Goal: Task Accomplishment & Management: Complete application form

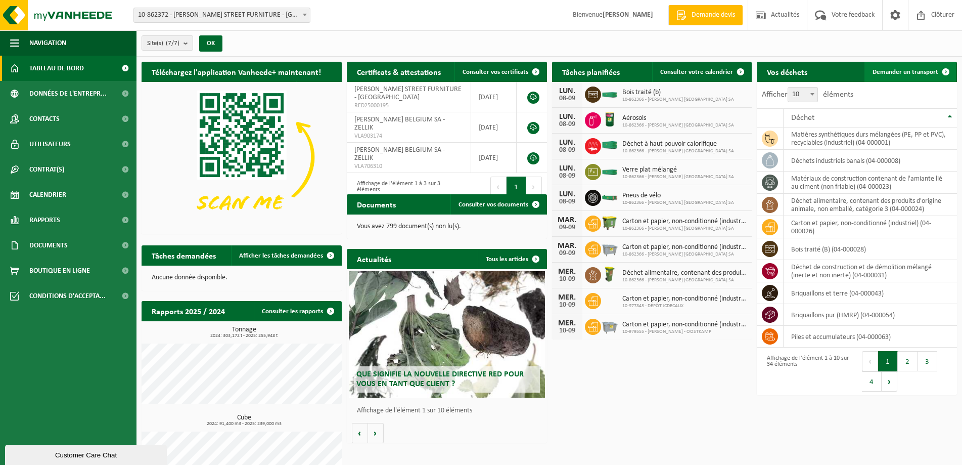
click at [909, 73] on span "Demander un transport" at bounding box center [906, 72] width 66 height 7
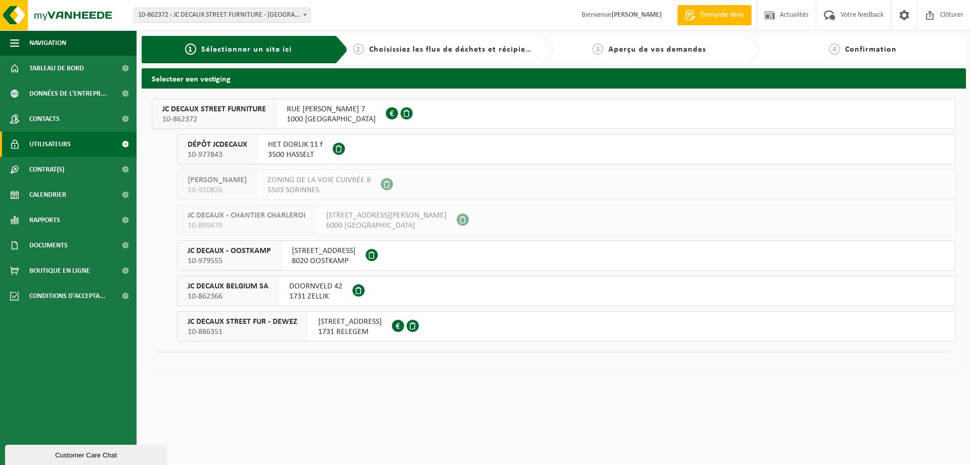
click at [65, 147] on span "Utilisateurs" at bounding box center [49, 143] width 41 height 25
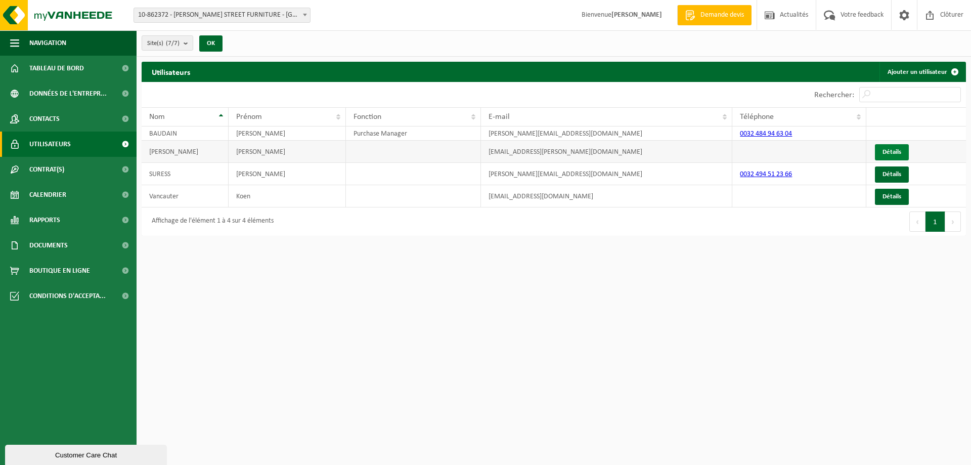
click at [901, 148] on link "Détails" at bounding box center [892, 152] width 34 height 16
click at [919, 69] on link "Ajouter un utilisateur" at bounding box center [921, 72] width 85 height 20
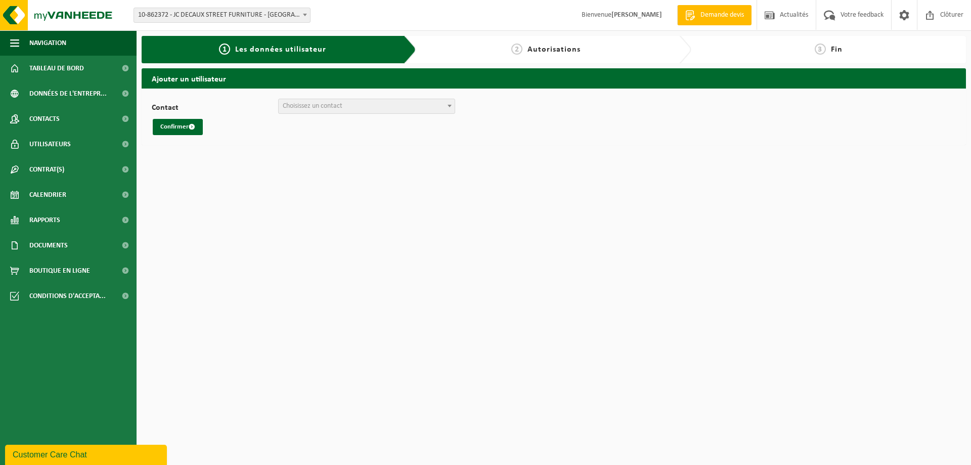
click at [340, 108] on span "Choisissez un contact" at bounding box center [313, 106] width 60 height 8
click at [342, 104] on span "Choisissez un contact" at bounding box center [313, 106] width 60 height 8
click at [337, 109] on span "Choisissez un contact" at bounding box center [313, 106] width 60 height 8
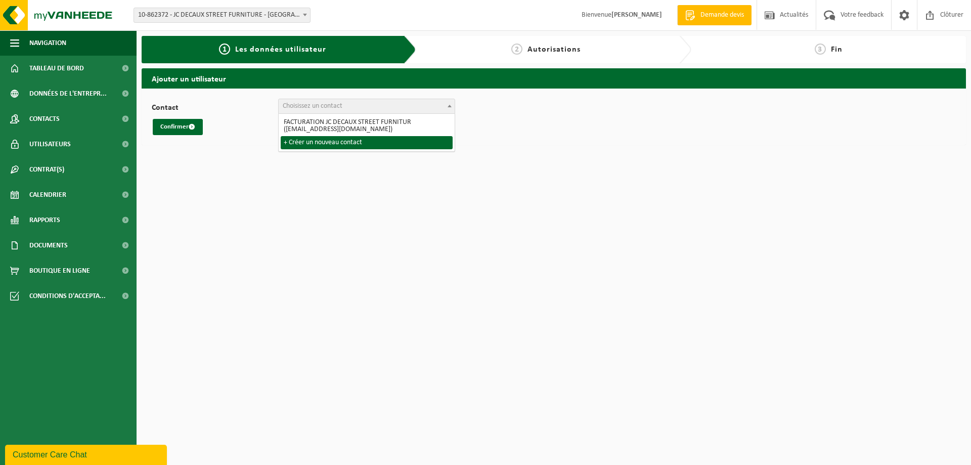
select select "0"
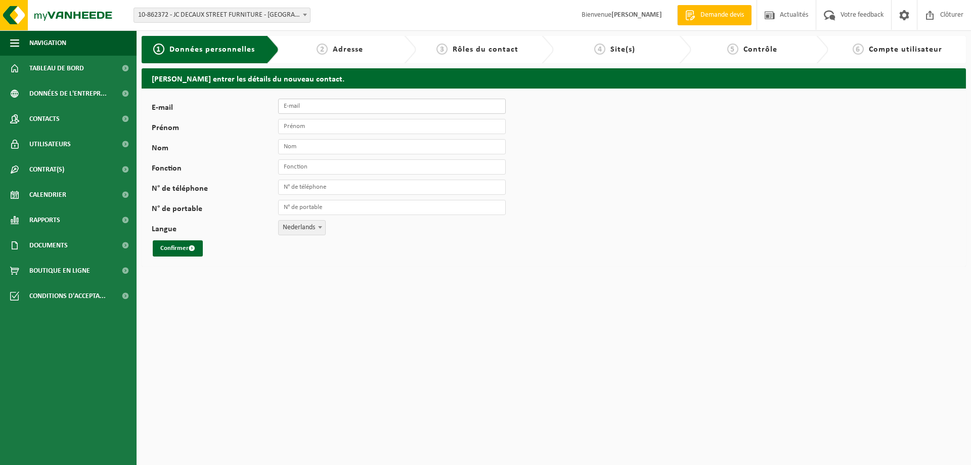
click at [323, 110] on input "E-mail" at bounding box center [392, 106] width 228 height 15
type input "[PERSON_NAME][EMAIL_ADDRESS][DOMAIN_NAME]"
click at [339, 123] on input "Prénom" at bounding box center [392, 126] width 228 height 15
type input "Antonino"
click at [286, 145] on input "Nom" at bounding box center [392, 146] width 228 height 15
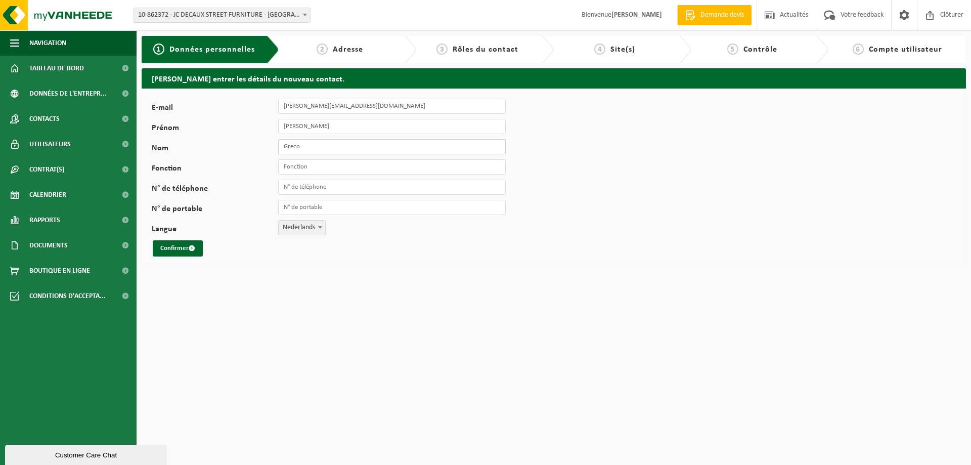
type input "Greco"
click at [292, 164] on input "Fonction" at bounding box center [392, 166] width 228 height 15
drag, startPoint x: 291, startPoint y: 169, endPoint x: 304, endPoint y: 166, distance: 14.1
click at [299, 164] on input "Repsosnage affichage" at bounding box center [392, 166] width 228 height 15
click at [304, 169] on input "Repsosnage affichage" at bounding box center [392, 166] width 228 height 15
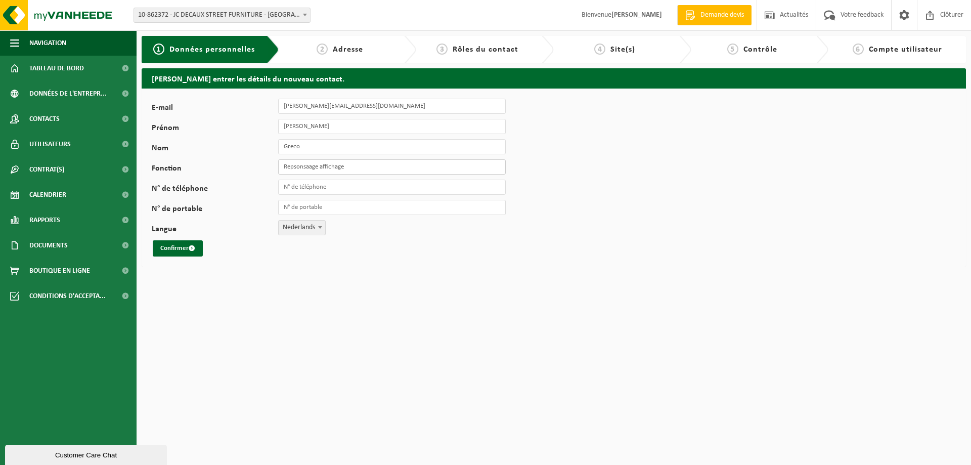
click at [310, 168] on input "Repsonsaage affichage" at bounding box center [392, 166] width 228 height 15
type input "Repsonsable affichage"
click at [324, 189] on input "N° de téléphone" at bounding box center [392, 186] width 228 height 15
drag, startPoint x: 322, startPoint y: 193, endPoint x: 266, endPoint y: 191, distance: 55.2
click at [266, 191] on div "N° de téléphone 04" at bounding box center [334, 186] width 364 height 15
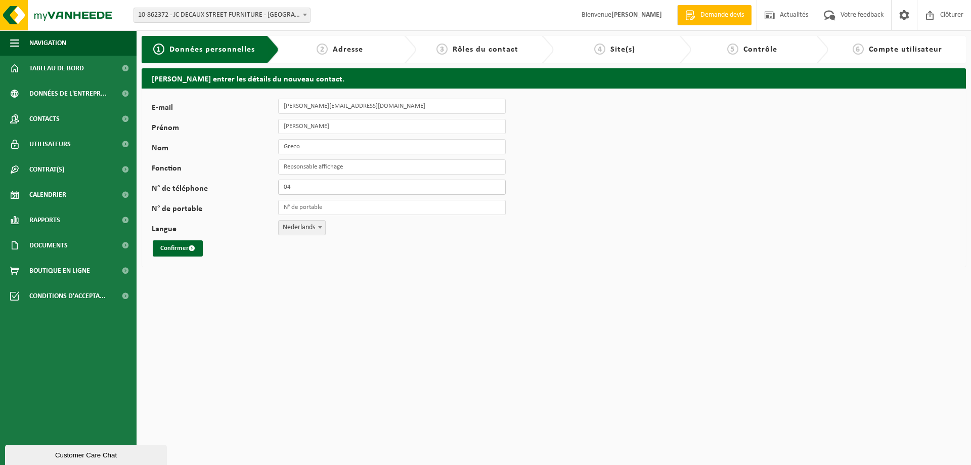
paste input "+32.490.577.935"
type input "[PHONE_NUMBER]"
click at [338, 203] on input "N° de portable" at bounding box center [392, 207] width 228 height 15
paste input "+32.490.577.935"
type input "[PHONE_NUMBER]"
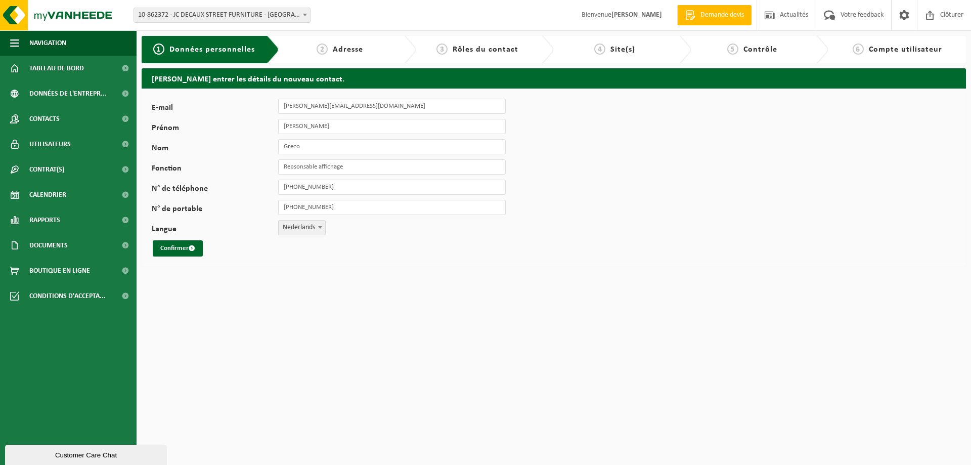
click at [305, 226] on span "Nederlands" at bounding box center [302, 227] width 47 height 14
select select "1"
click at [188, 251] on button "Confirmer" at bounding box center [178, 248] width 50 height 16
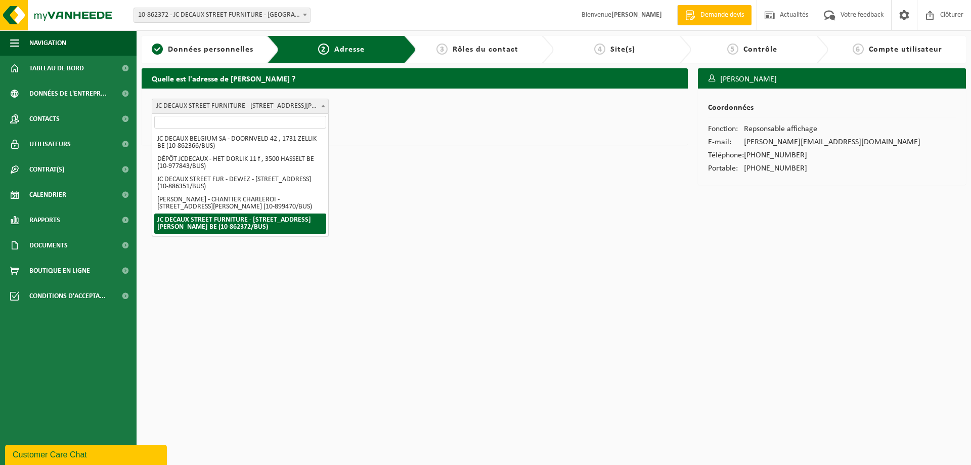
click at [234, 106] on span "JC DECAUX STREET FURNITURE - RUE JOSEPH STEVENS 7 , 1000 BRUXELLES BE (10-86237…" at bounding box center [240, 106] width 176 height 14
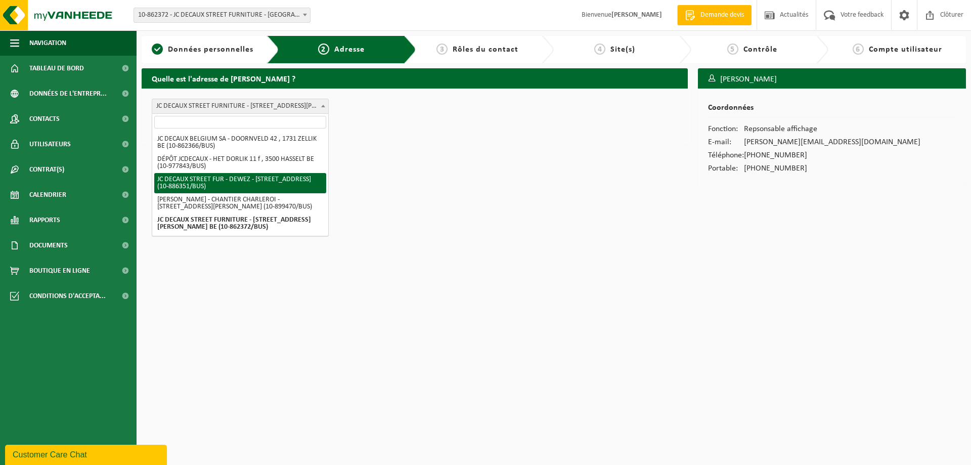
select select "460356"
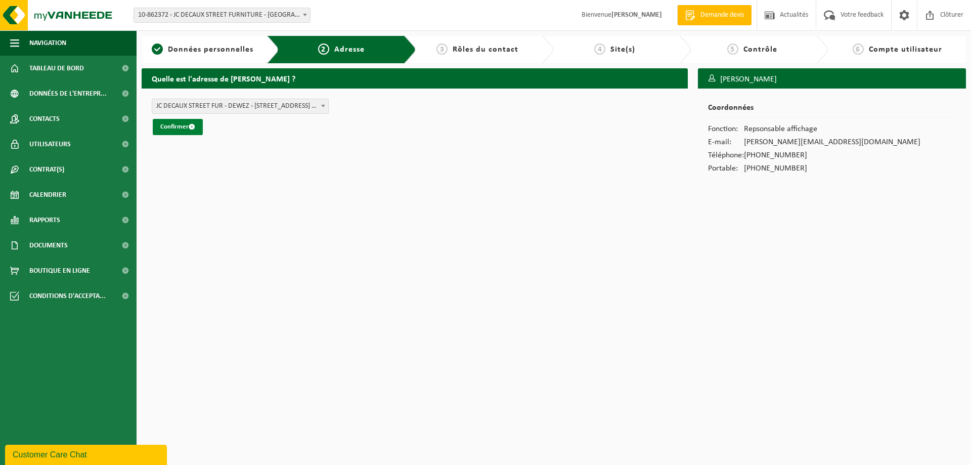
click at [188, 131] on button "Confirmer" at bounding box center [178, 127] width 50 height 16
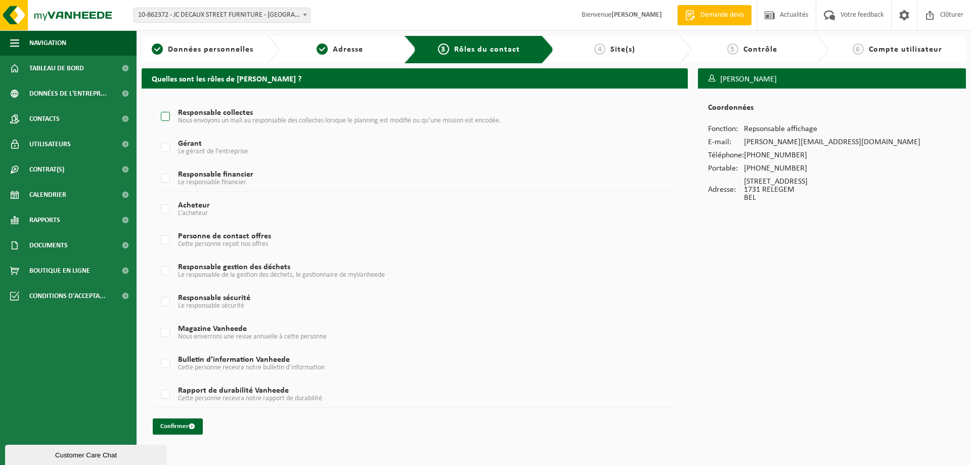
click at [166, 113] on label "Responsable collectes Nous envoyons un mali au responsable des collectes lorsqu…" at bounding box center [393, 116] width 468 height 15
click at [157, 104] on input "Responsable collectes Nous envoyons un mali au responsable des collectes lorsqu…" at bounding box center [157, 104] width 1 height 1
checkbox input "true"
click at [191, 428] on span "submit" at bounding box center [192, 426] width 7 height 7
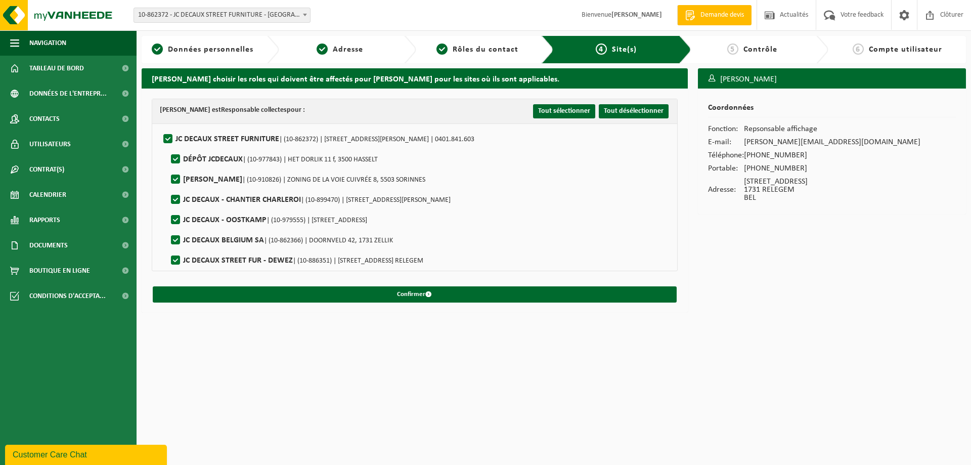
click at [167, 137] on label"] "JC DECAUX STREET FURNITURE | (10-862372) | RUE JOSEPH STEVENS 7, 1000 BRUXELLES…" at bounding box center [317, 138] width 313 height 15
click at [160, 126] on input "JC DECAUX STREET FURNITURE | (10-862372) | RUE JOSEPH STEVENS 7, 1000 BRUXELLES…" at bounding box center [159, 126] width 1 height 1
checkbox input "false"
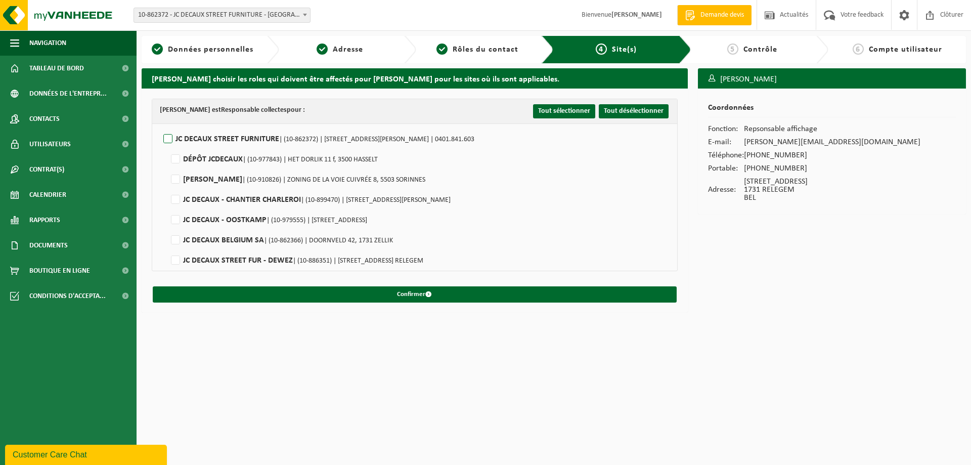
checkbox input "false"
click at [181, 261] on label"] "JC DECAUX STREET FUR - DEWEZ | (10-886351) | POVERSTRAAT 88, 1731 RELEGEM" at bounding box center [296, 260] width 254 height 15
click at [167, 248] on input "JC DECAUX STREET FUR - DEWEZ | (10-886351) | POVERSTRAAT 88, 1731 RELEGEM" at bounding box center [167, 247] width 1 height 1
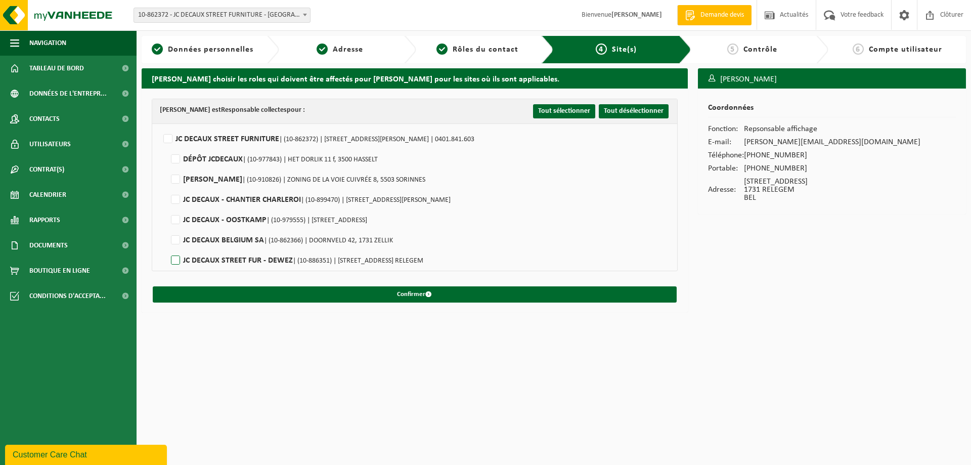
checkbox input "true"
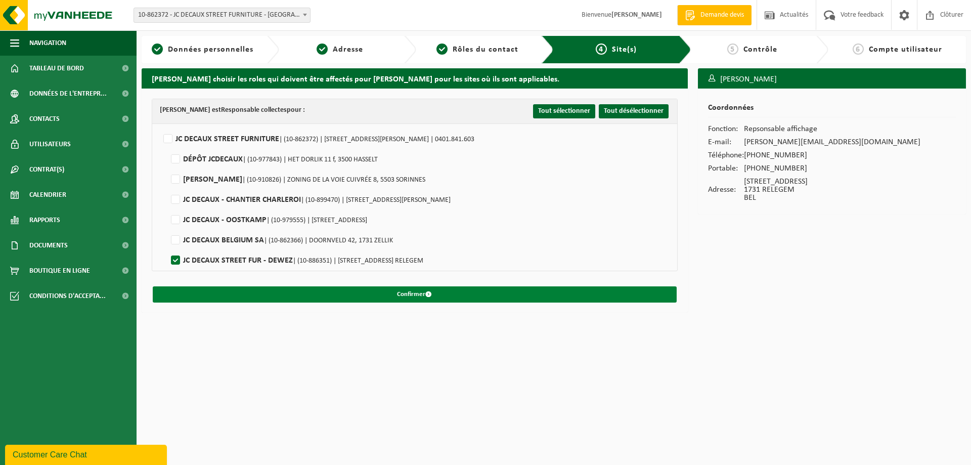
click at [501, 288] on button "Confirmer" at bounding box center [415, 294] width 524 height 16
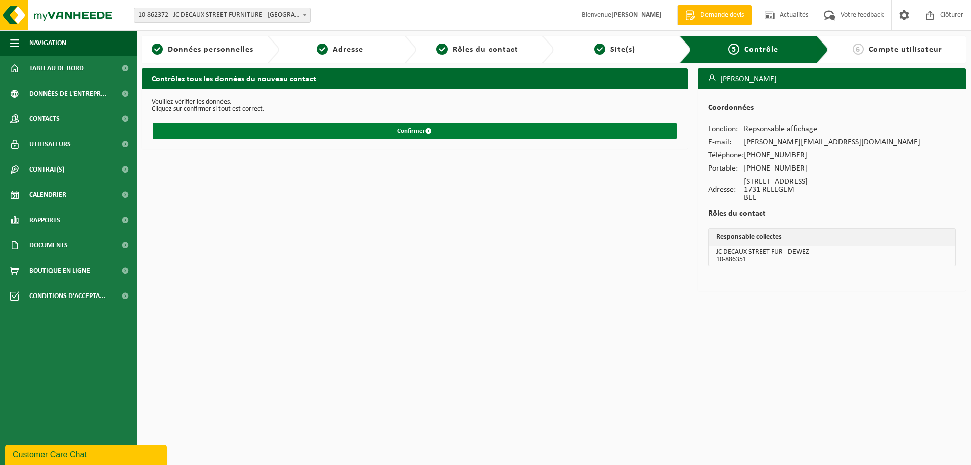
click at [404, 126] on button "Confirmer" at bounding box center [415, 131] width 524 height 16
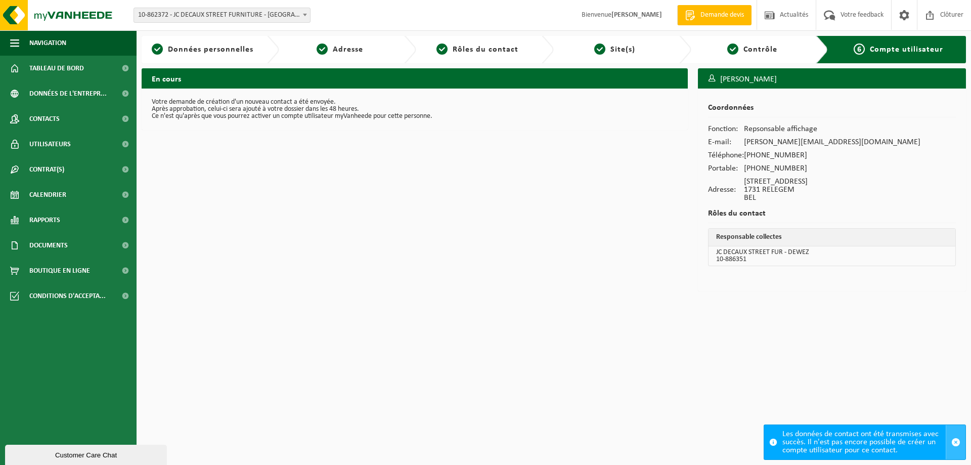
click at [958, 440] on span "button" at bounding box center [955, 441] width 9 height 9
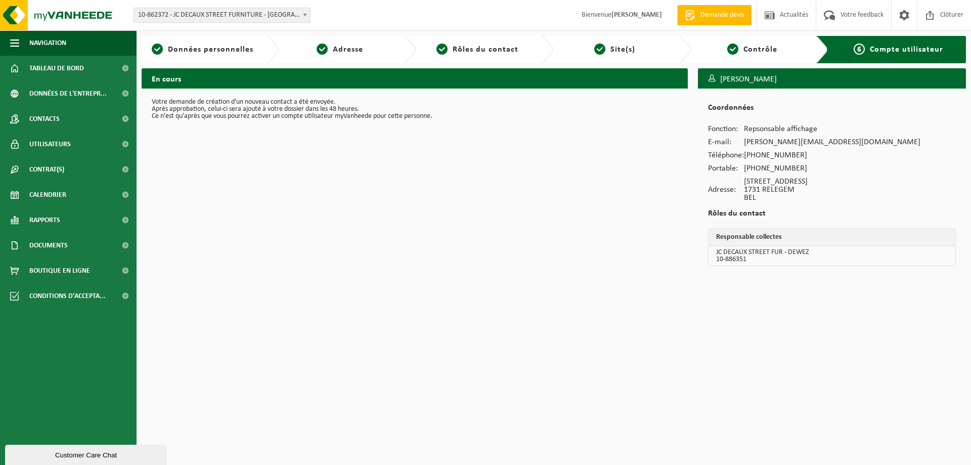
drag, startPoint x: 850, startPoint y: 307, endPoint x: 832, endPoint y: 313, distance: 19.7
click at [849, 308] on html "Site: 10-862372 - JC DECAUX STREET FURNITURE - [GEOGRAPHIC_DATA] 10-977843 - DÉ…" at bounding box center [485, 232] width 971 height 465
